Goal: Obtain resource: Download file/media

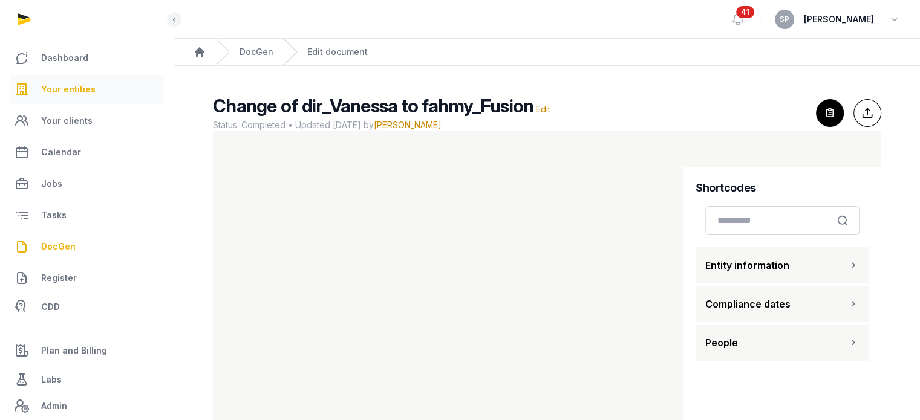
click at [95, 93] on link "Your entities" at bounding box center [87, 89] width 154 height 29
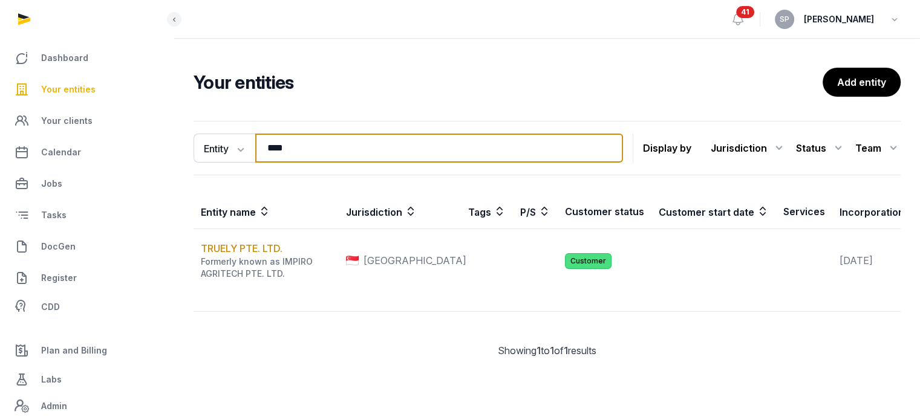
click at [336, 151] on input "****" at bounding box center [439, 148] width 368 height 29
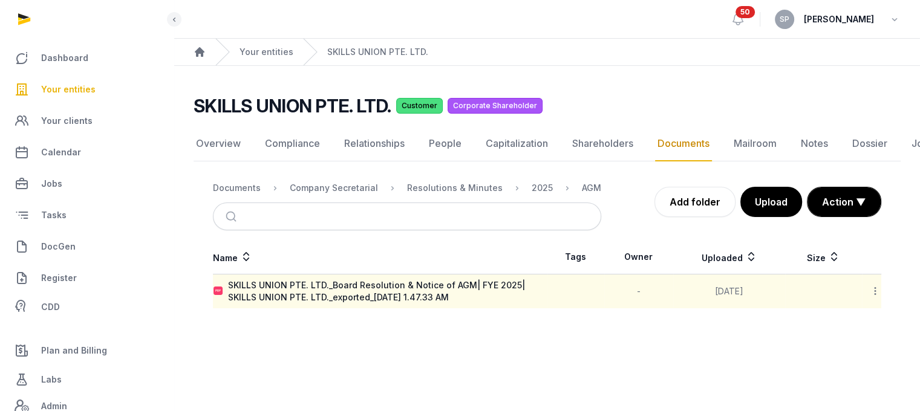
click at [876, 295] on icon at bounding box center [875, 291] width 11 height 13
click at [855, 394] on div "Copy link" at bounding box center [832, 388] width 97 height 22
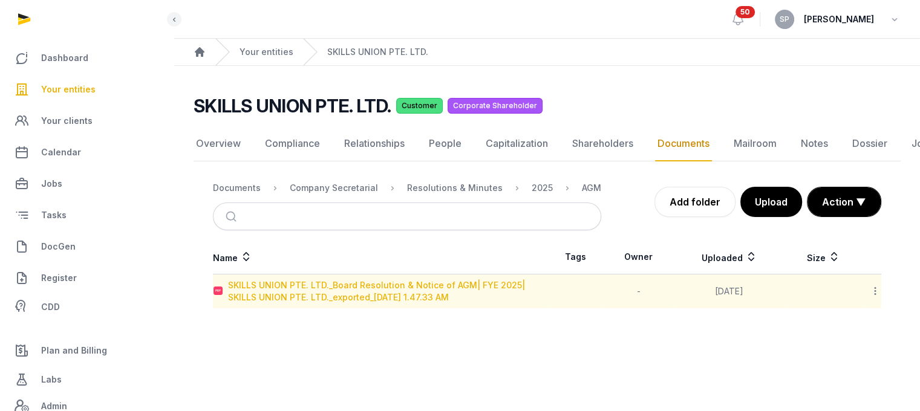
click at [375, 284] on div "SKILLS UNION PTE. LTD._Board Resolution & Notice of AGM| FYE 2025| SKILLS UNION…" at bounding box center [387, 291] width 319 height 24
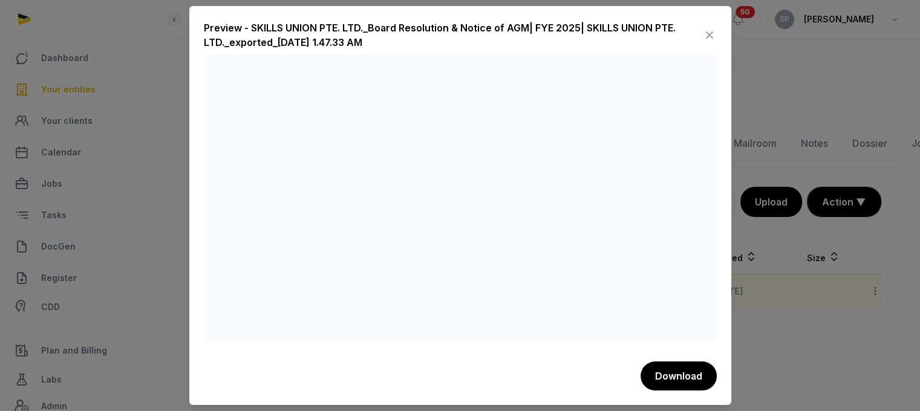
click at [713, 38] on icon at bounding box center [709, 34] width 15 height 19
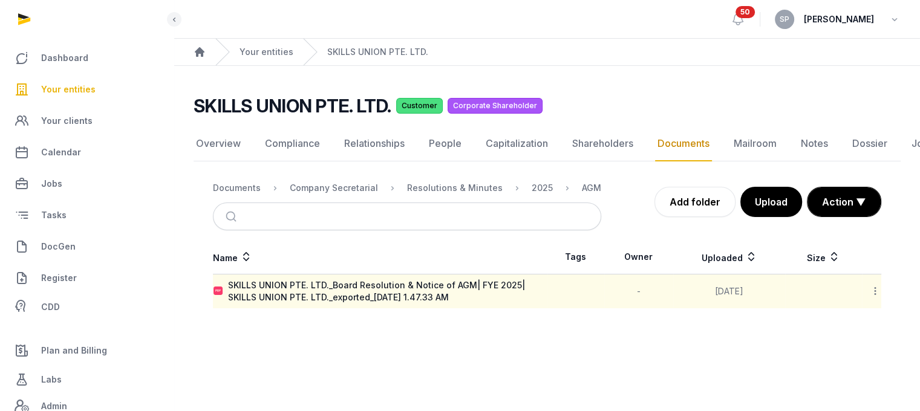
click at [871, 290] on icon at bounding box center [875, 291] width 11 height 13
click at [853, 330] on div "Download" at bounding box center [832, 323] width 97 height 22
